Goal: Task Accomplishment & Management: Manage account settings

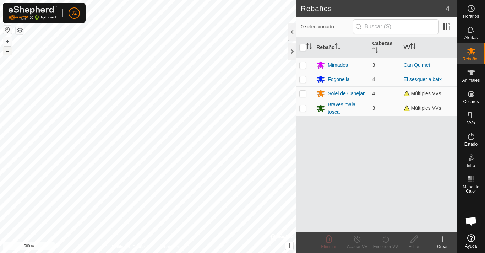
click at [7, 53] on button "–" at bounding box center [7, 51] width 9 height 9
click at [3, 49] on button "–" at bounding box center [7, 51] width 9 height 9
click at [10, 52] on button "–" at bounding box center [7, 51] width 9 height 9
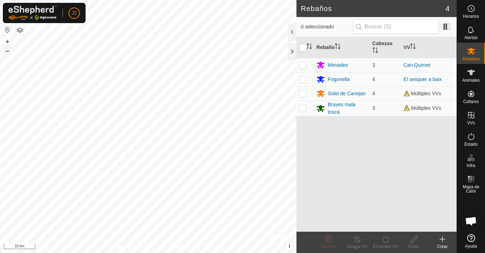
click at [10, 52] on button "–" at bounding box center [7, 51] width 9 height 9
click at [10, 42] on button "+" at bounding box center [7, 41] width 9 height 9
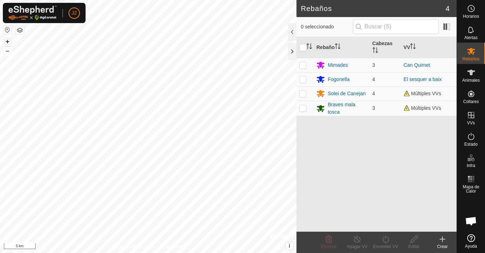
click at [8, 43] on button "+" at bounding box center [7, 41] width 9 height 9
click at [7, 39] on button "+" at bounding box center [7, 41] width 9 height 9
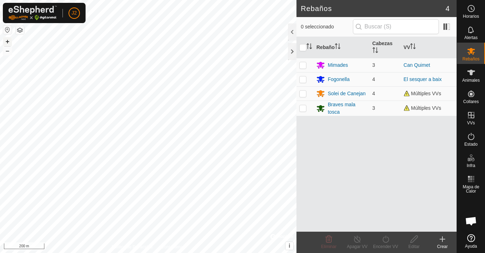
click at [7, 39] on button "+" at bounding box center [7, 41] width 9 height 9
click at [9, 51] on button "–" at bounding box center [7, 51] width 9 height 9
click at [7, 43] on button "+" at bounding box center [7, 41] width 9 height 9
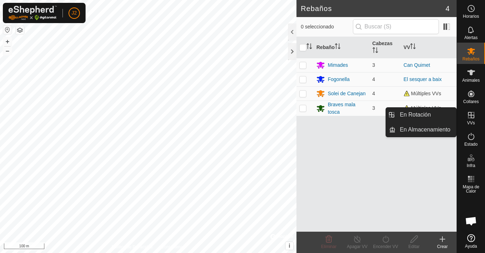
click at [471, 119] on icon at bounding box center [471, 115] width 9 height 9
click at [404, 114] on link "En Rotación" at bounding box center [426, 115] width 61 height 14
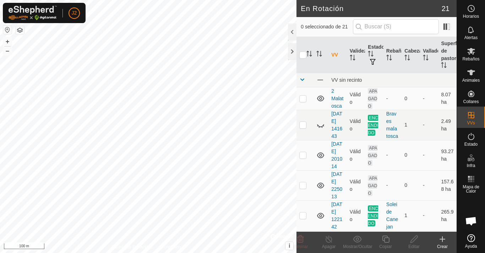
click at [440, 241] on icon at bounding box center [443, 239] width 9 height 9
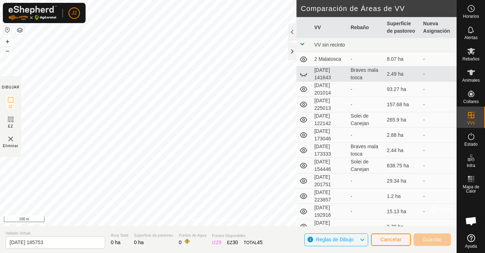
click at [299, 87] on td at bounding box center [304, 89] width 15 height 15
click at [293, 54] on div at bounding box center [292, 51] width 9 height 17
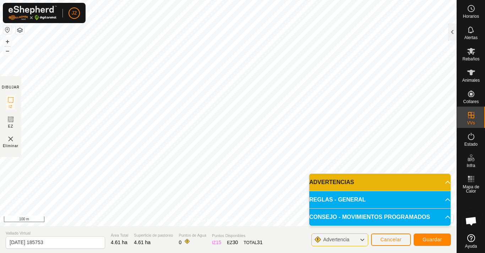
click at [210, 0] on html "J2 Horarios Alertas Rebaños Animales Collares VVs Estado Infra Mapa de Calor Ay…" at bounding box center [242, 126] width 485 height 253
click at [242, 0] on html "J2 Horarios Alertas Rebaños Animales Collares VVs Estado Infra Mapa de Calor Ay…" at bounding box center [242, 126] width 485 height 253
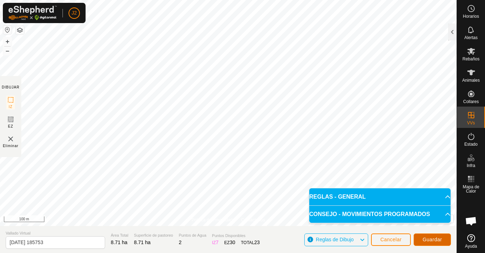
drag, startPoint x: 440, startPoint y: 242, endPoint x: 446, endPoint y: 236, distance: 8.6
click at [446, 236] on button "Guardar" at bounding box center [432, 239] width 37 height 12
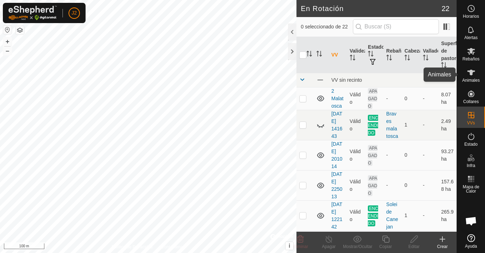
click at [475, 72] on icon at bounding box center [471, 72] width 9 height 9
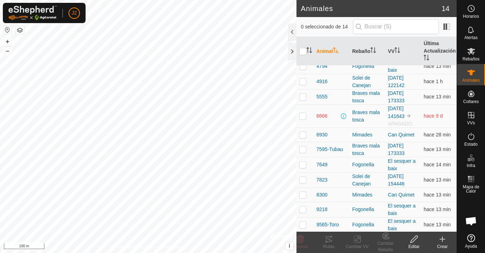
scroll to position [53, 0]
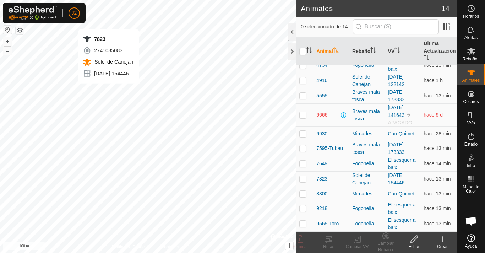
checkbox input "true"
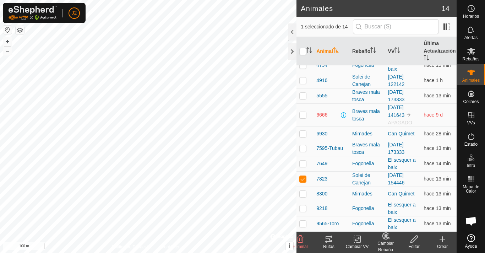
click at [354, 240] on icon at bounding box center [357, 239] width 9 height 9
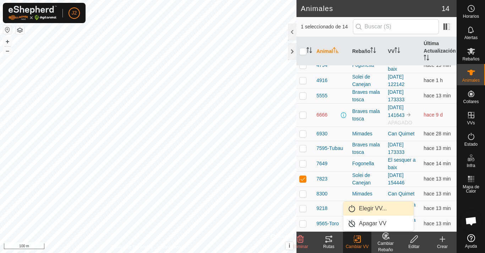
click at [367, 207] on link "Elegir VV..." at bounding box center [379, 208] width 70 height 14
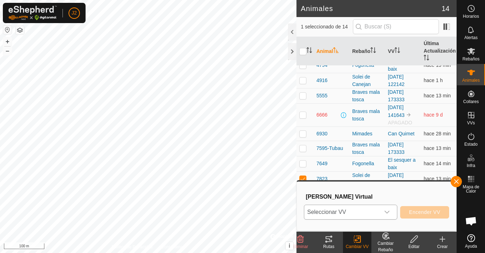
click at [358, 211] on span "Seleccionar VV" at bounding box center [343, 212] width 76 height 14
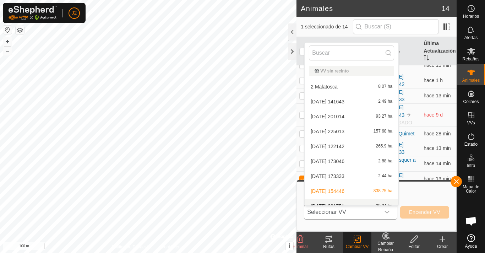
scroll to position [8, 0]
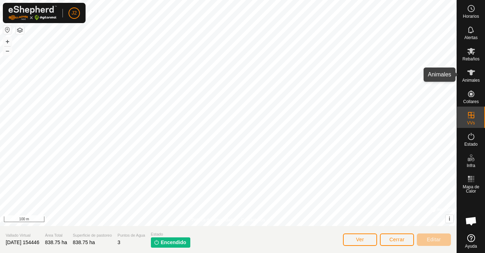
click at [466, 72] on es-animals-svg-icon at bounding box center [471, 72] width 13 height 11
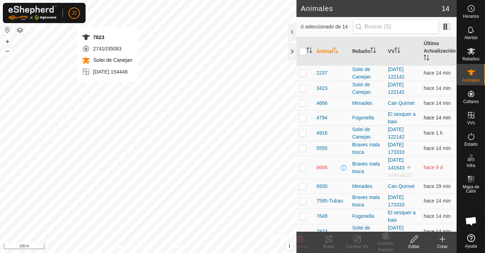
checkbox input "true"
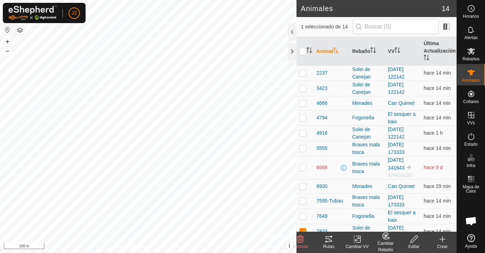
click at [357, 241] on icon at bounding box center [357, 239] width 9 height 9
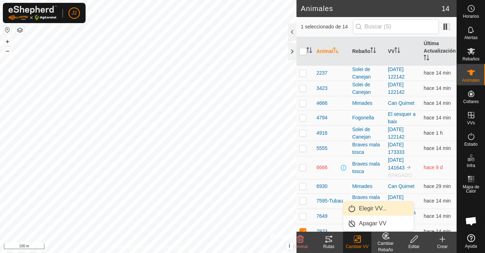
click at [364, 207] on link "Elegir VV..." at bounding box center [379, 208] width 70 height 14
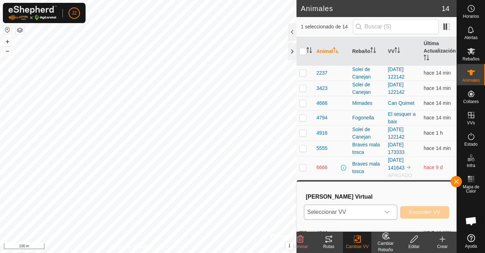
click at [382, 210] on div "dropdown trigger" at bounding box center [387, 212] width 14 height 14
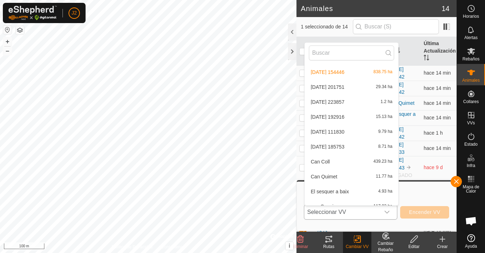
scroll to position [121, 0]
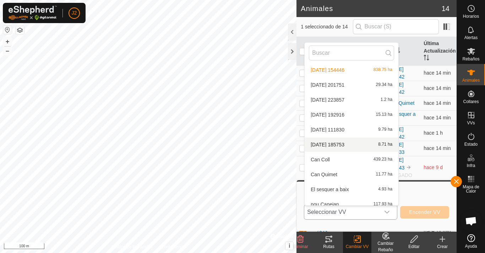
click at [329, 145] on li "[DATE] 185753 8.71 ha" at bounding box center [352, 145] width 94 height 14
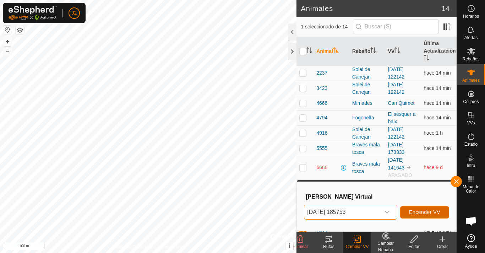
click at [416, 211] on span "Encender VV" at bounding box center [424, 212] width 31 height 6
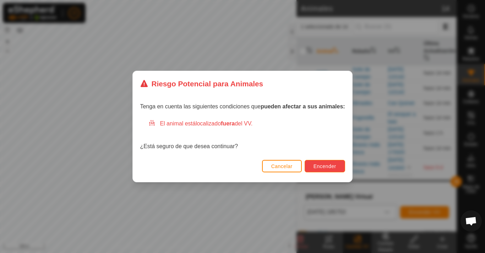
click at [323, 167] on span "Encender" at bounding box center [325, 166] width 23 height 6
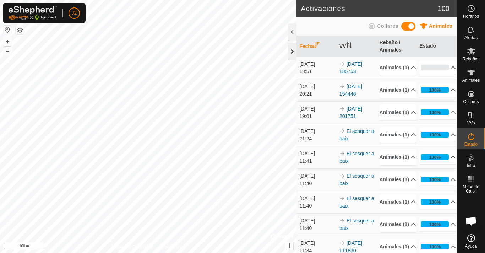
click at [292, 53] on div at bounding box center [292, 51] width 9 height 17
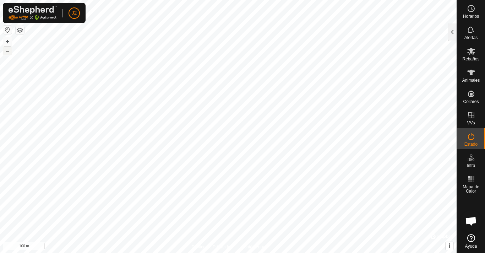
click at [7, 51] on button "–" at bounding box center [7, 51] width 9 height 9
click at [7, 53] on button "–" at bounding box center [7, 51] width 9 height 9
click at [5, 52] on button "–" at bounding box center [7, 51] width 9 height 9
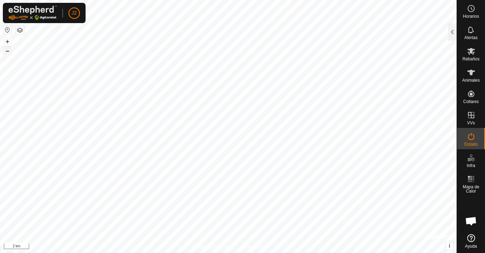
click at [5, 52] on button "–" at bounding box center [7, 51] width 9 height 9
click at [9, 43] on button "+" at bounding box center [7, 41] width 9 height 9
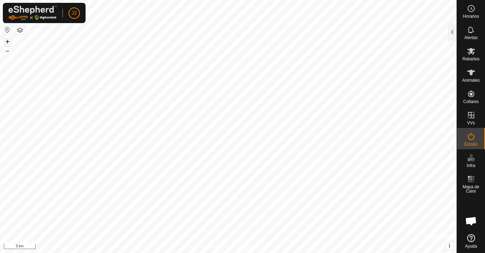
click at [9, 43] on button "+" at bounding box center [7, 41] width 9 height 9
click at [10, 40] on button "+" at bounding box center [7, 41] width 9 height 9
click at [8, 41] on button "+" at bounding box center [7, 41] width 9 height 9
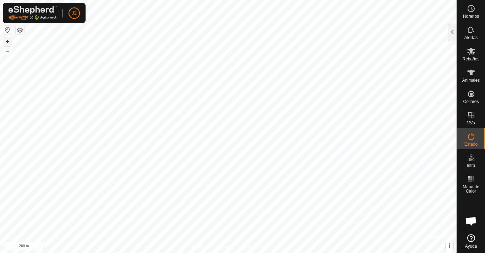
click at [6, 42] on button "+" at bounding box center [7, 41] width 9 height 9
click at [9, 42] on button "+" at bounding box center [7, 41] width 9 height 9
click at [10, 42] on button "+" at bounding box center [7, 41] width 9 height 9
click at [7, 41] on button "+" at bounding box center [7, 41] width 9 height 9
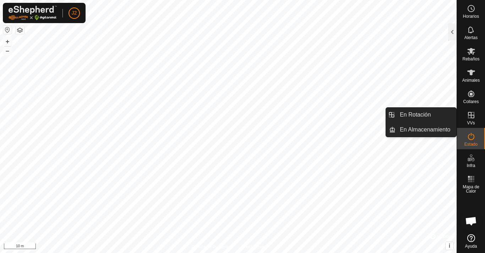
click at [471, 112] on icon at bounding box center [471, 115] width 9 height 9
click at [428, 117] on link "En Rotación" at bounding box center [426, 115] width 61 height 14
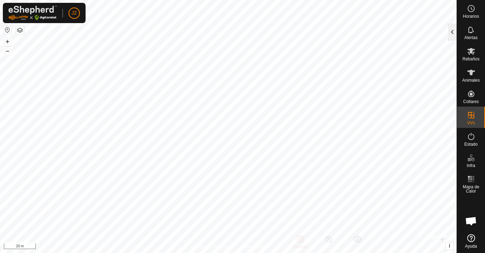
click at [451, 28] on div at bounding box center [452, 31] width 9 height 17
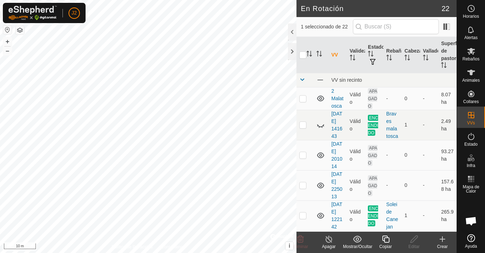
click at [294, 32] on div at bounding box center [292, 31] width 9 height 17
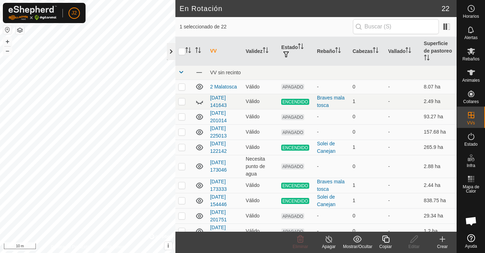
click at [169, 48] on div at bounding box center [171, 51] width 9 height 17
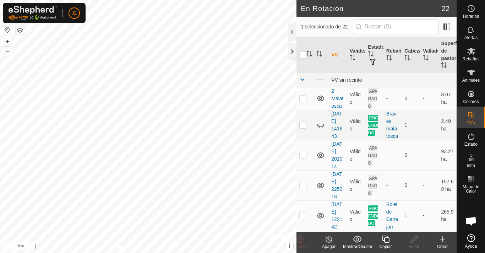
click at [443, 240] on icon at bounding box center [443, 239] width 0 height 5
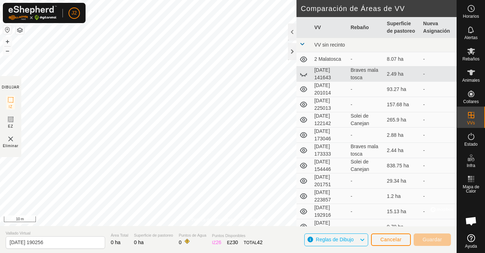
click at [130, 0] on html "J2 Horarios Alertas Rebaños Animales Collares VVs Estado Infra Mapa de Calor Ay…" at bounding box center [242, 126] width 485 height 253
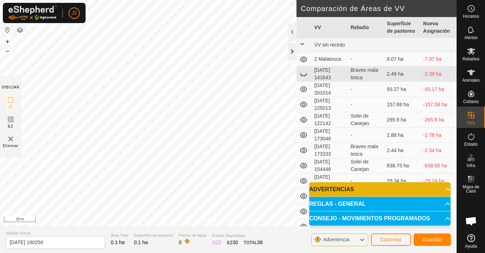
click at [292, 51] on div at bounding box center [292, 51] width 9 height 17
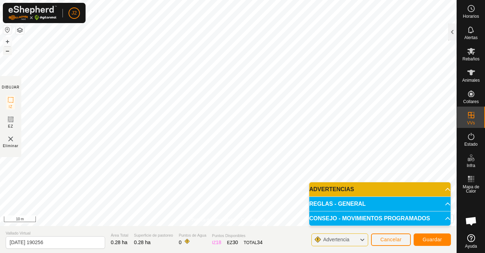
click at [9, 50] on button "–" at bounding box center [7, 51] width 9 height 9
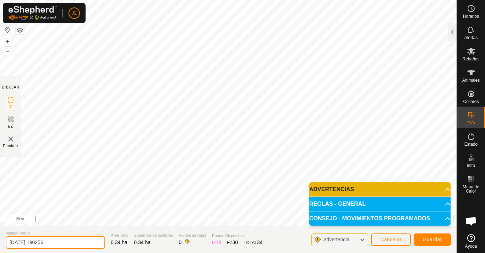
drag, startPoint x: 444, startPoint y: 236, endPoint x: 63, endPoint y: 240, distance: 380.6
click at [63, 240] on input "[DATE] 190256" at bounding box center [56, 242] width 100 height 12
type input "2"
type input "P"
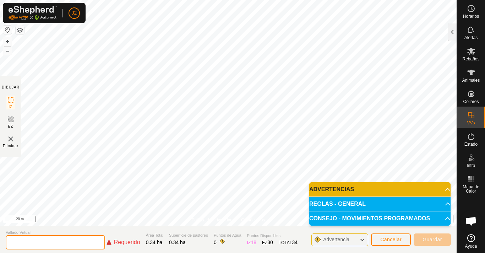
type input "m"
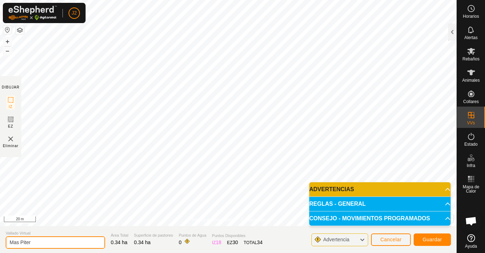
click at [25, 242] on input "Mas Piter" at bounding box center [56, 242] width 100 height 12
click at [35, 241] on input "Mas [PERSON_NAME]" at bounding box center [56, 242] width 100 height 12
type input "Mas [PERSON_NAME] (bruna)"
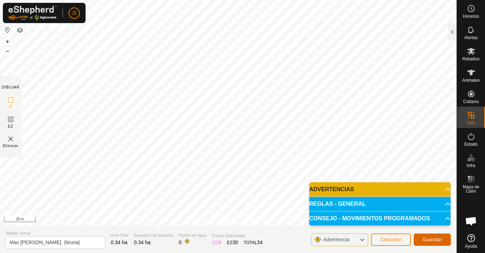
click at [425, 239] on span "Guardar" at bounding box center [433, 240] width 20 height 6
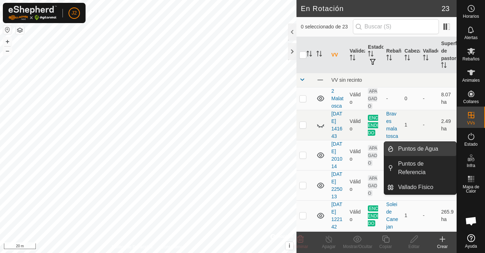
click at [418, 147] on link "Puntos de Agua" at bounding box center [425, 149] width 63 height 14
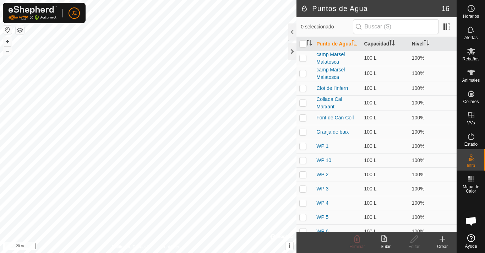
click at [445, 244] on div "Crear" at bounding box center [443, 246] width 28 height 6
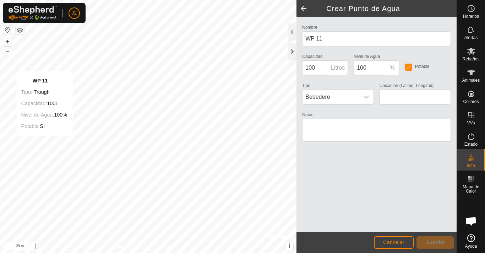
type input "42.269165, 2.272494"
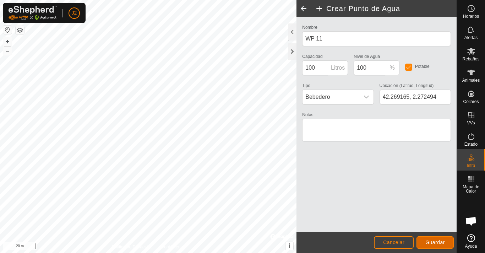
click at [429, 240] on span "Guardar" at bounding box center [436, 243] width 20 height 6
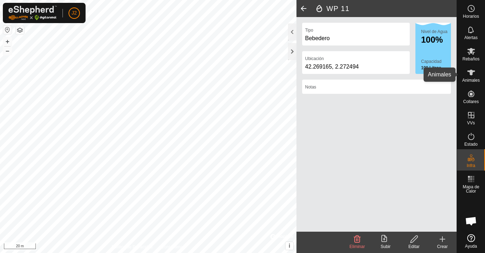
click at [472, 71] on icon at bounding box center [472, 73] width 8 height 6
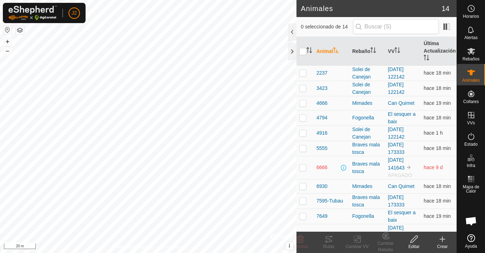
click at [304, 167] on p-checkbox at bounding box center [303, 168] width 7 height 6
checkbox input "true"
click at [358, 240] on icon at bounding box center [357, 239] width 5 height 5
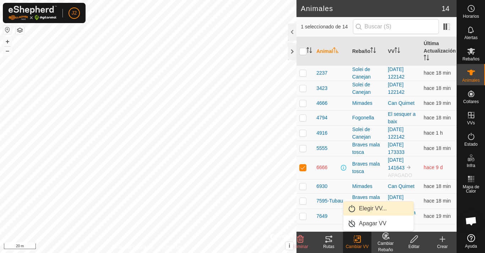
click at [375, 207] on link "Elegir VV..." at bounding box center [379, 208] width 70 height 14
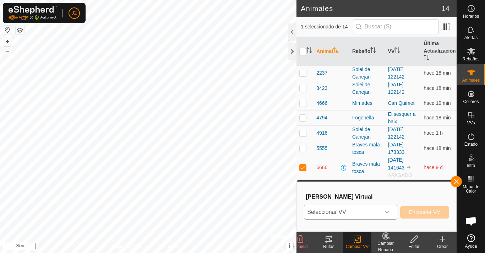
click at [375, 209] on span "Seleccionar VV" at bounding box center [343, 212] width 76 height 14
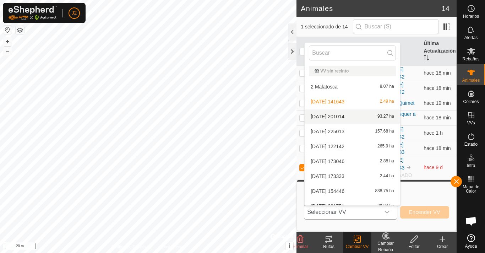
scroll to position [127, 0]
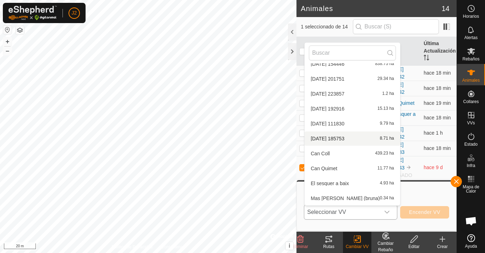
click at [331, 136] on li "[DATE] 185753 8.71 ha" at bounding box center [353, 138] width 96 height 14
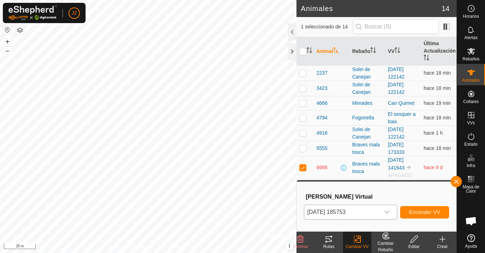
click at [387, 209] on icon "dropdown trigger" at bounding box center [388, 212] width 6 height 6
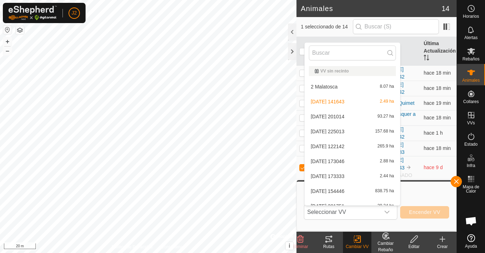
scroll to position [68, 0]
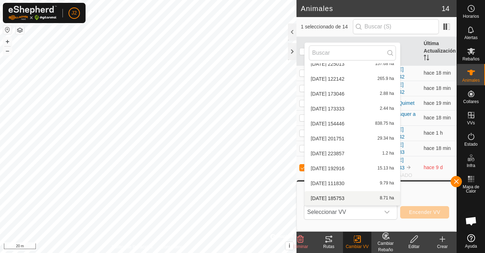
click at [337, 197] on li "[DATE] 185753 8.71 ha" at bounding box center [353, 198] width 96 height 14
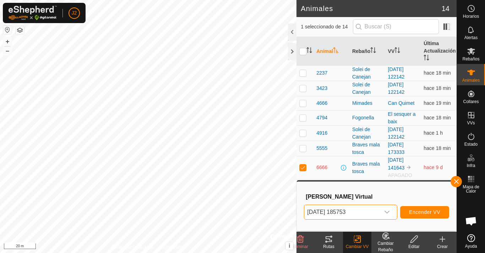
drag, startPoint x: 340, startPoint y: 214, endPoint x: 327, endPoint y: 212, distance: 13.3
click at [327, 212] on span "[DATE] 185753" at bounding box center [343, 212] width 76 height 14
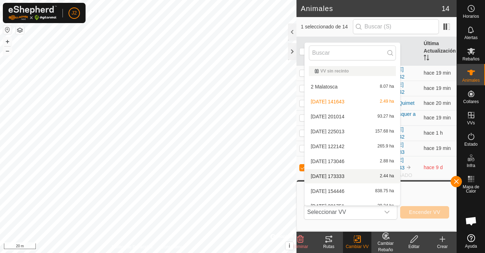
scroll to position [8, 0]
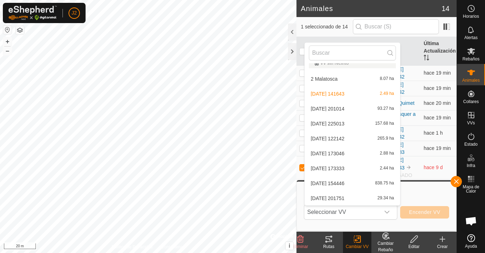
click at [350, 108] on li "[DATE] 201014 93.27 ha" at bounding box center [353, 109] width 96 height 14
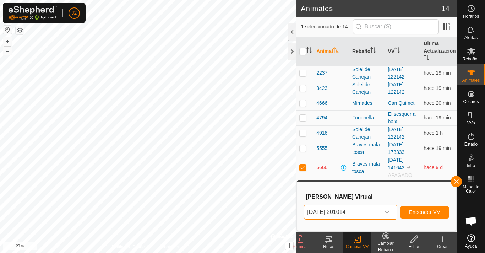
click at [354, 207] on span "[DATE] 201014" at bounding box center [343, 212] width 76 height 14
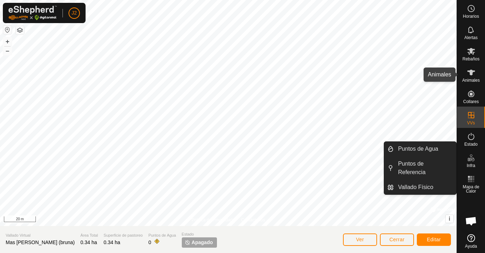
click at [473, 72] on icon at bounding box center [472, 73] width 8 height 6
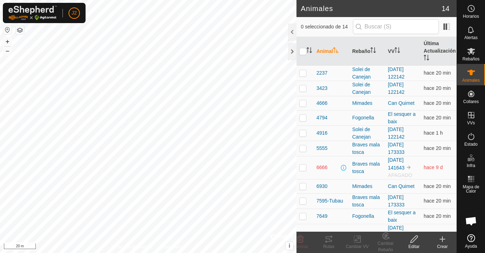
click at [301, 169] on p-checkbox at bounding box center [303, 168] width 7 height 6
checkbox input "true"
drag, startPoint x: 356, startPoint y: 240, endPoint x: 358, endPoint y: 243, distance: 3.7
click at [358, 243] on icon at bounding box center [357, 239] width 9 height 9
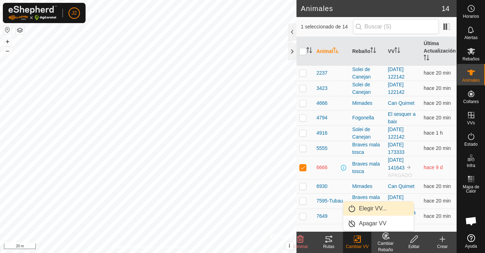
click at [365, 205] on span "Elegir VV..." at bounding box center [373, 208] width 28 height 9
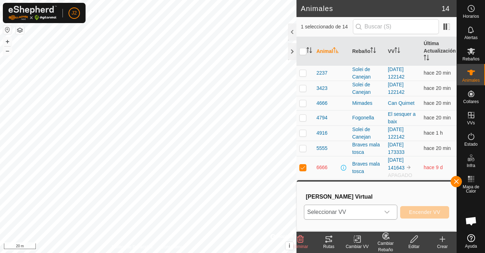
click at [358, 211] on span "Seleccionar VV" at bounding box center [343, 212] width 76 height 14
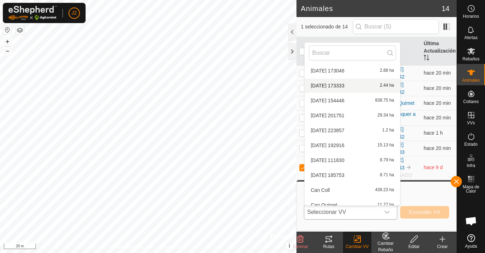
scroll to position [93, 0]
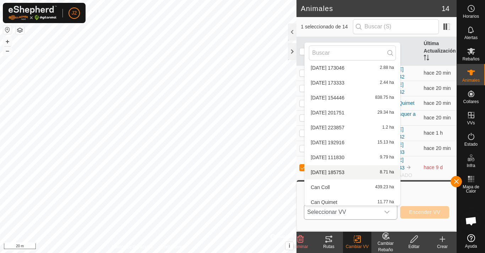
click at [338, 171] on li "[DATE] 185753 8.71 ha" at bounding box center [353, 172] width 96 height 14
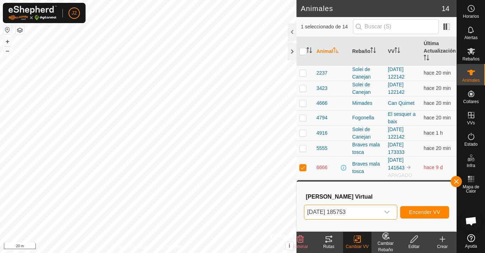
drag, startPoint x: 388, startPoint y: 214, endPoint x: 339, endPoint y: 215, distance: 48.7
click at [339, 215] on span "[DATE] 185753" at bounding box center [343, 212] width 76 height 14
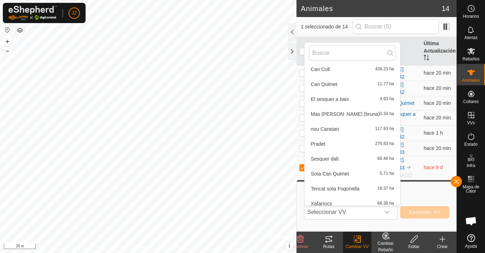
scroll to position [217, 0]
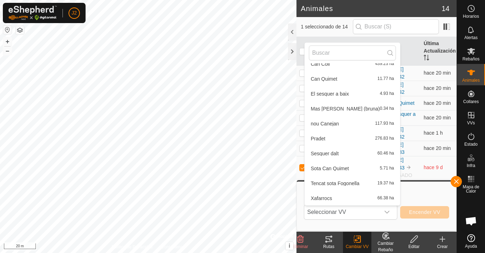
click at [348, 110] on li "Mas [PERSON_NAME] (bruna) 0.34 ha" at bounding box center [353, 109] width 96 height 14
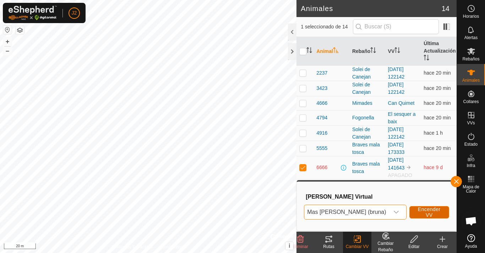
click at [431, 210] on span "Encender VV" at bounding box center [429, 211] width 23 height 11
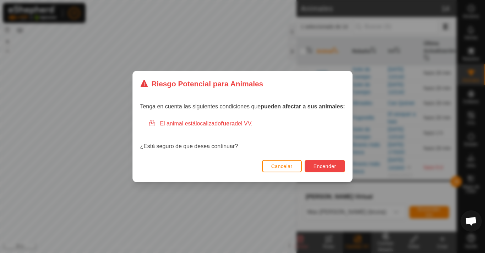
click at [333, 165] on span "Encender" at bounding box center [325, 166] width 23 height 6
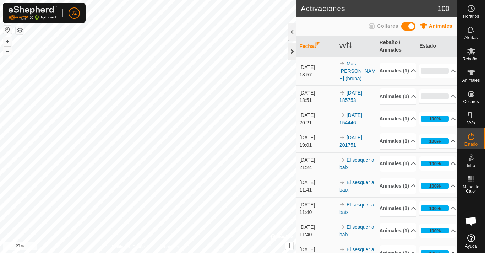
click at [291, 52] on div at bounding box center [292, 51] width 9 height 17
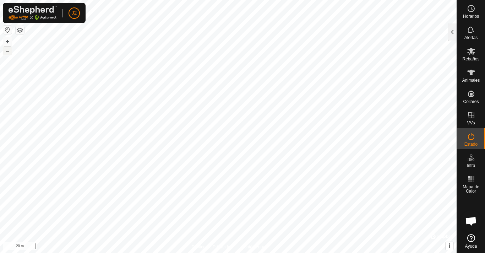
click at [7, 50] on button "–" at bounding box center [7, 51] width 9 height 9
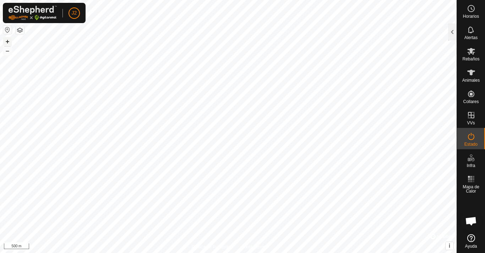
click at [7, 41] on button "+" at bounding box center [7, 41] width 9 height 9
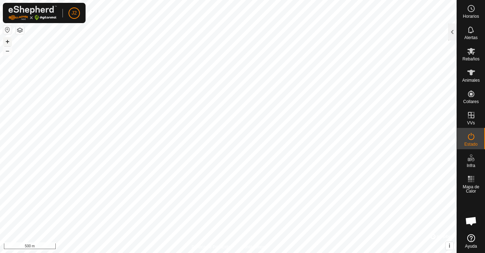
click at [7, 41] on button "+" at bounding box center [7, 41] width 9 height 9
click at [7, 43] on button "+" at bounding box center [7, 41] width 9 height 9
click at [8, 53] on button "–" at bounding box center [7, 51] width 9 height 9
click at [9, 52] on button "–" at bounding box center [7, 51] width 9 height 9
